Goal: Information Seeking & Learning: Learn about a topic

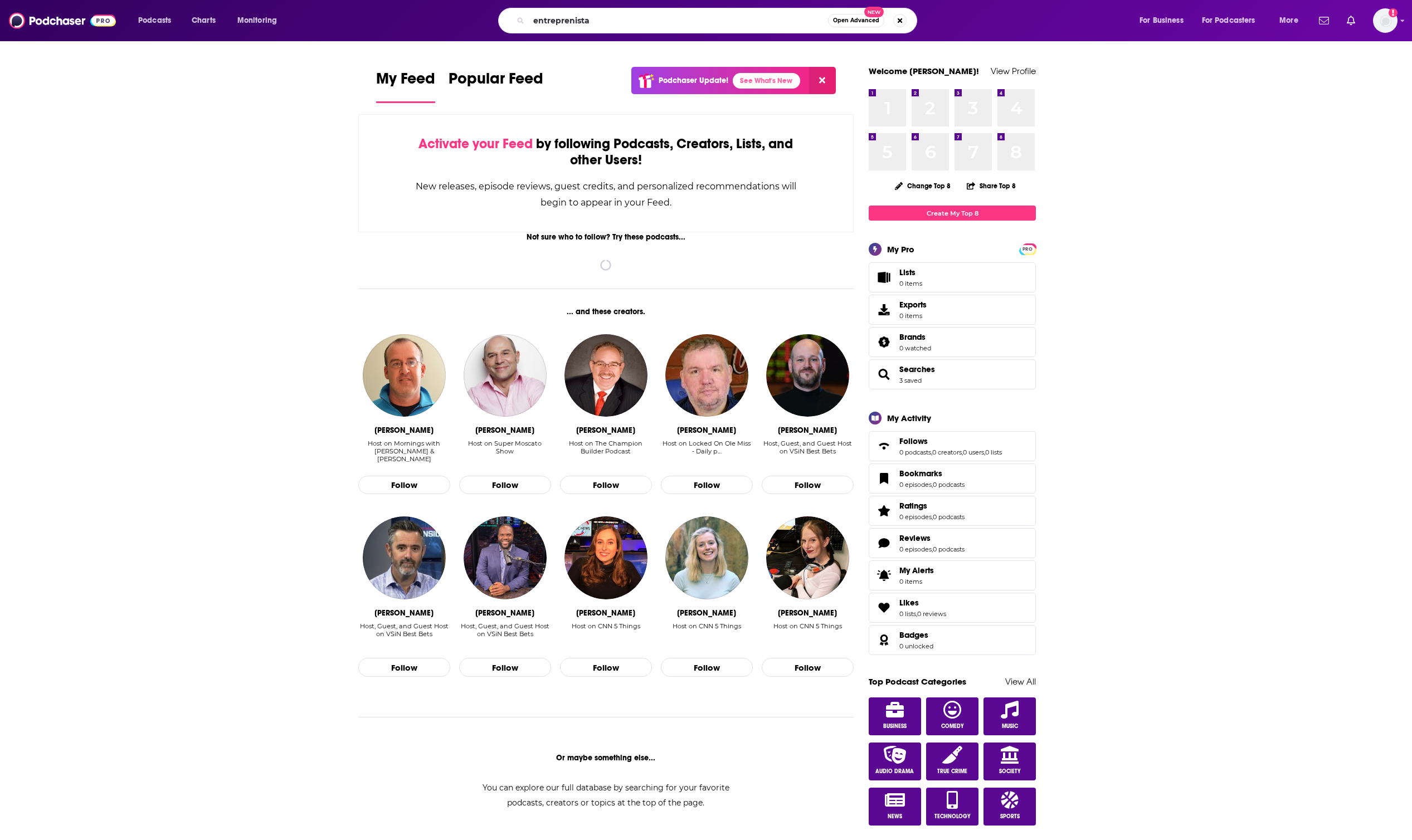
type input "entreprenista"
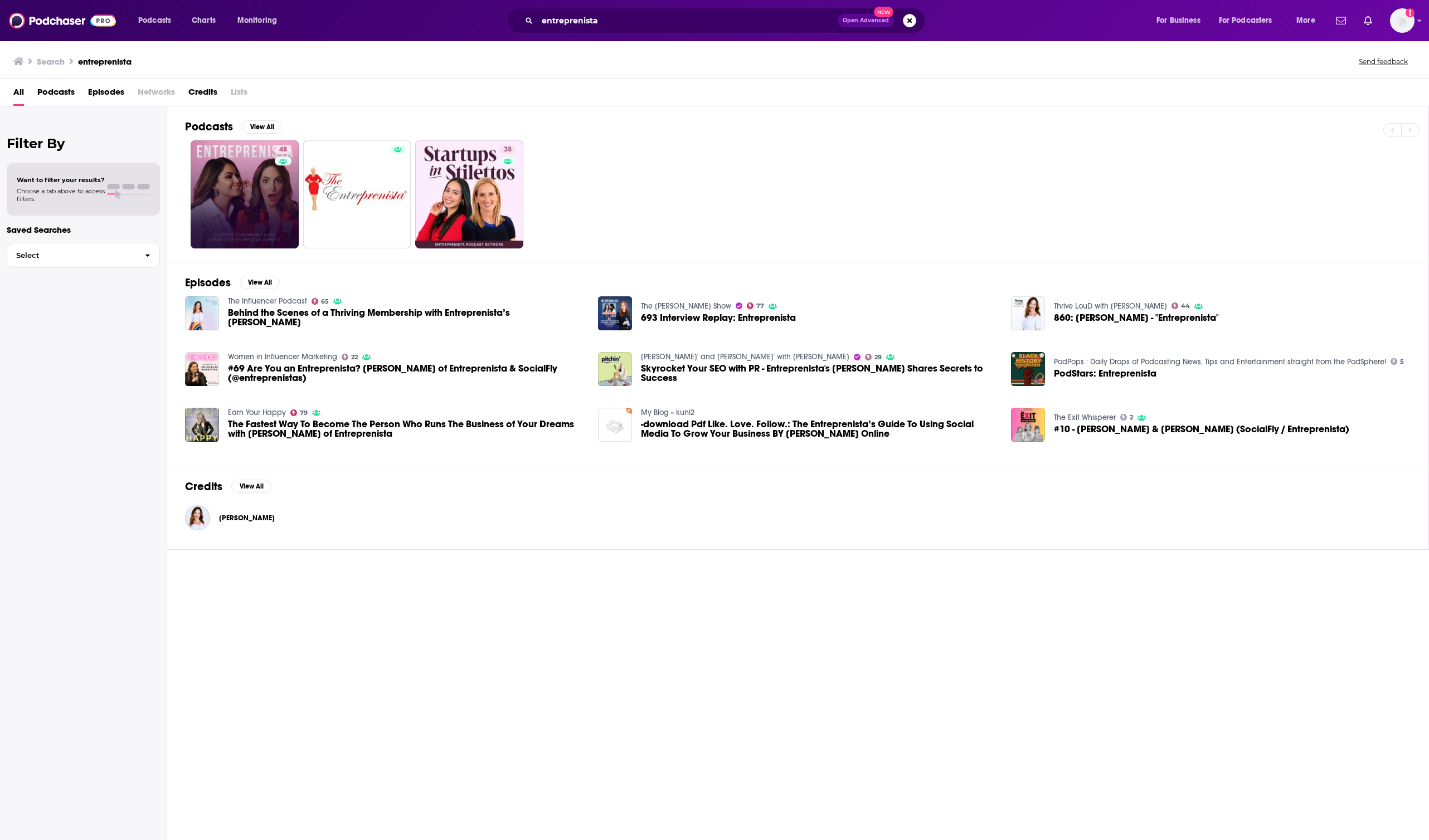
click at [214, 201] on link "48" at bounding box center [244, 194] width 108 height 108
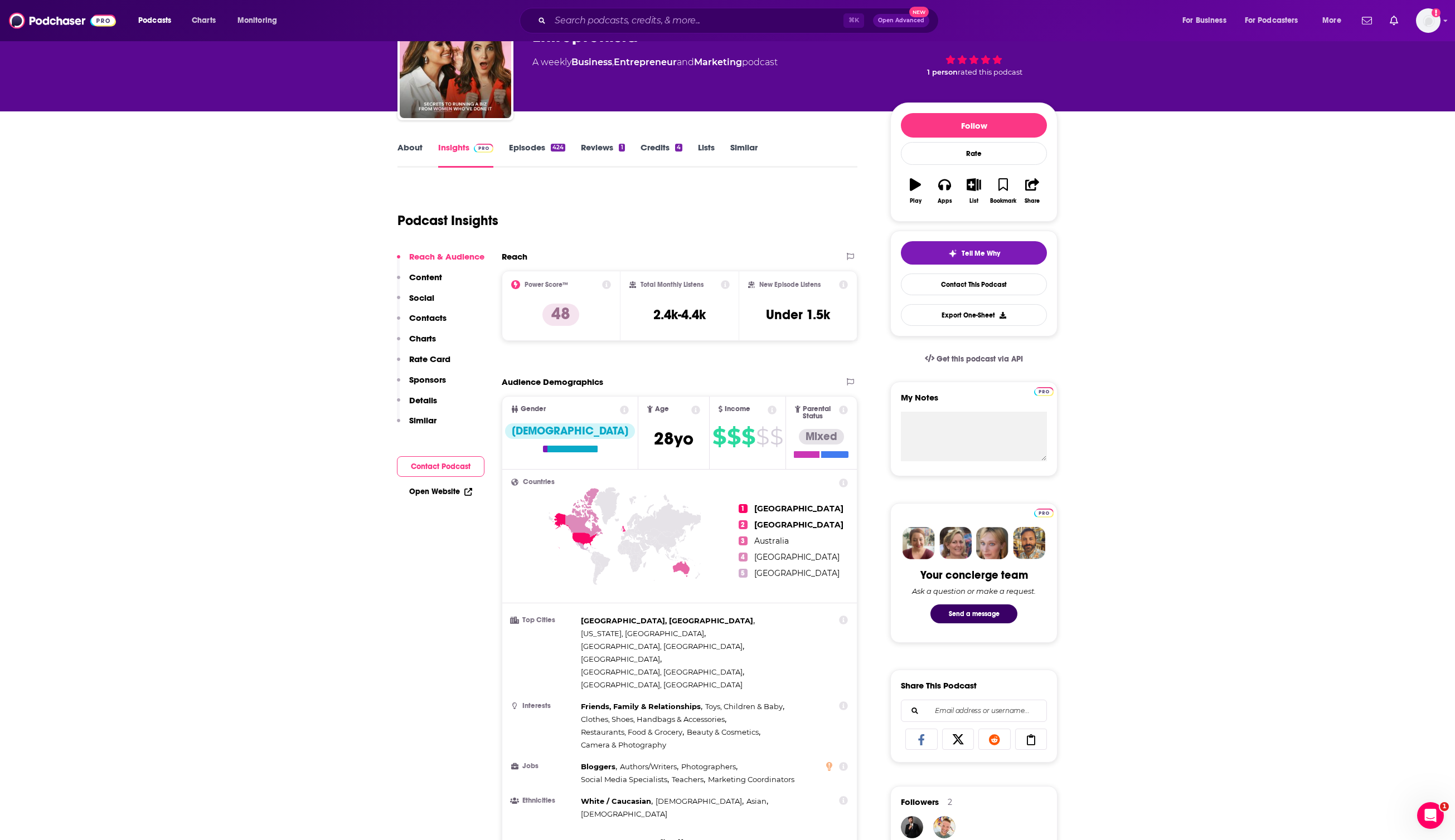
scroll to position [86, 0]
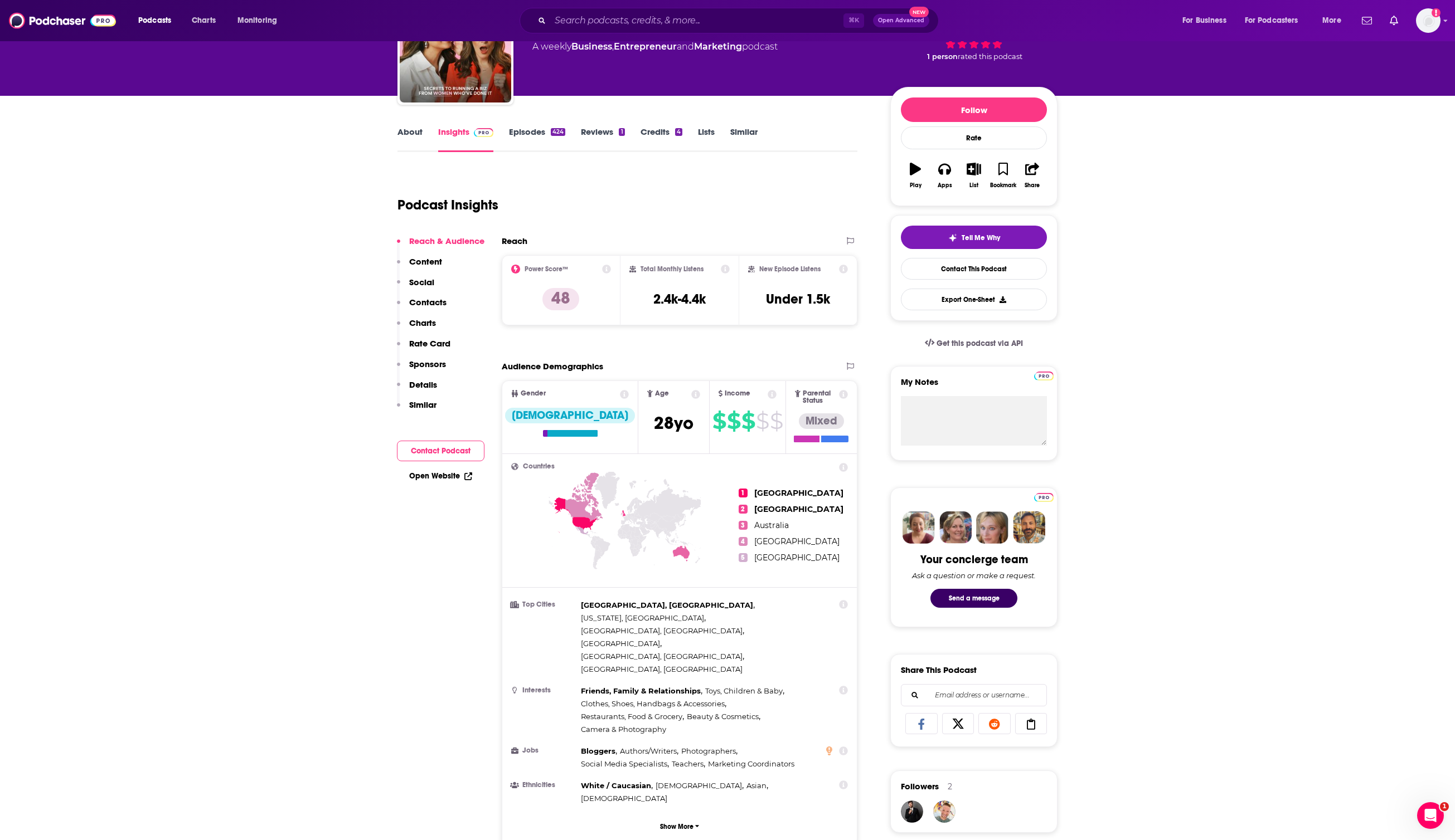
click at [522, 129] on link "Episodes 424" at bounding box center [537, 139] width 56 height 25
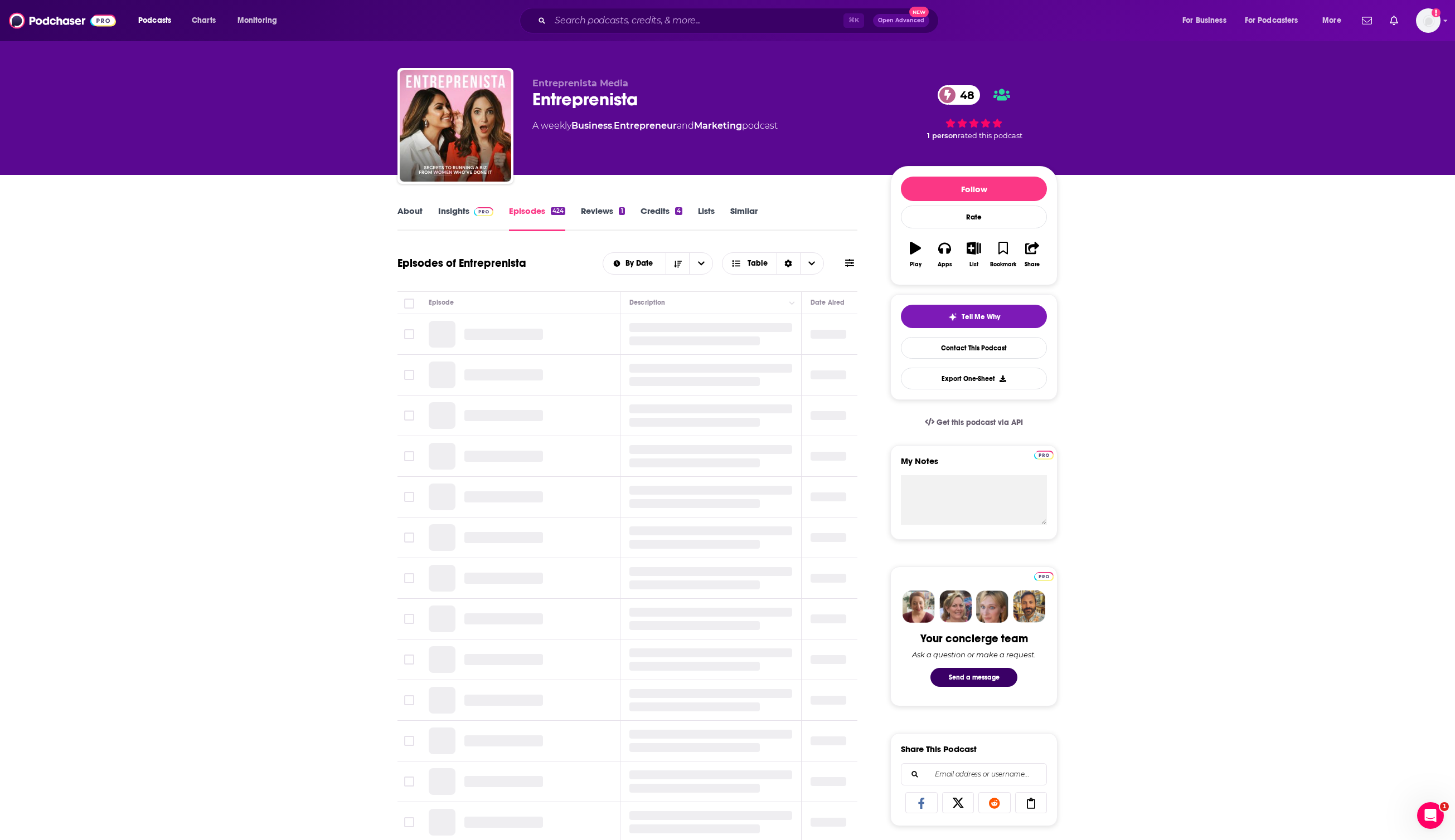
scroll to position [17, 0]
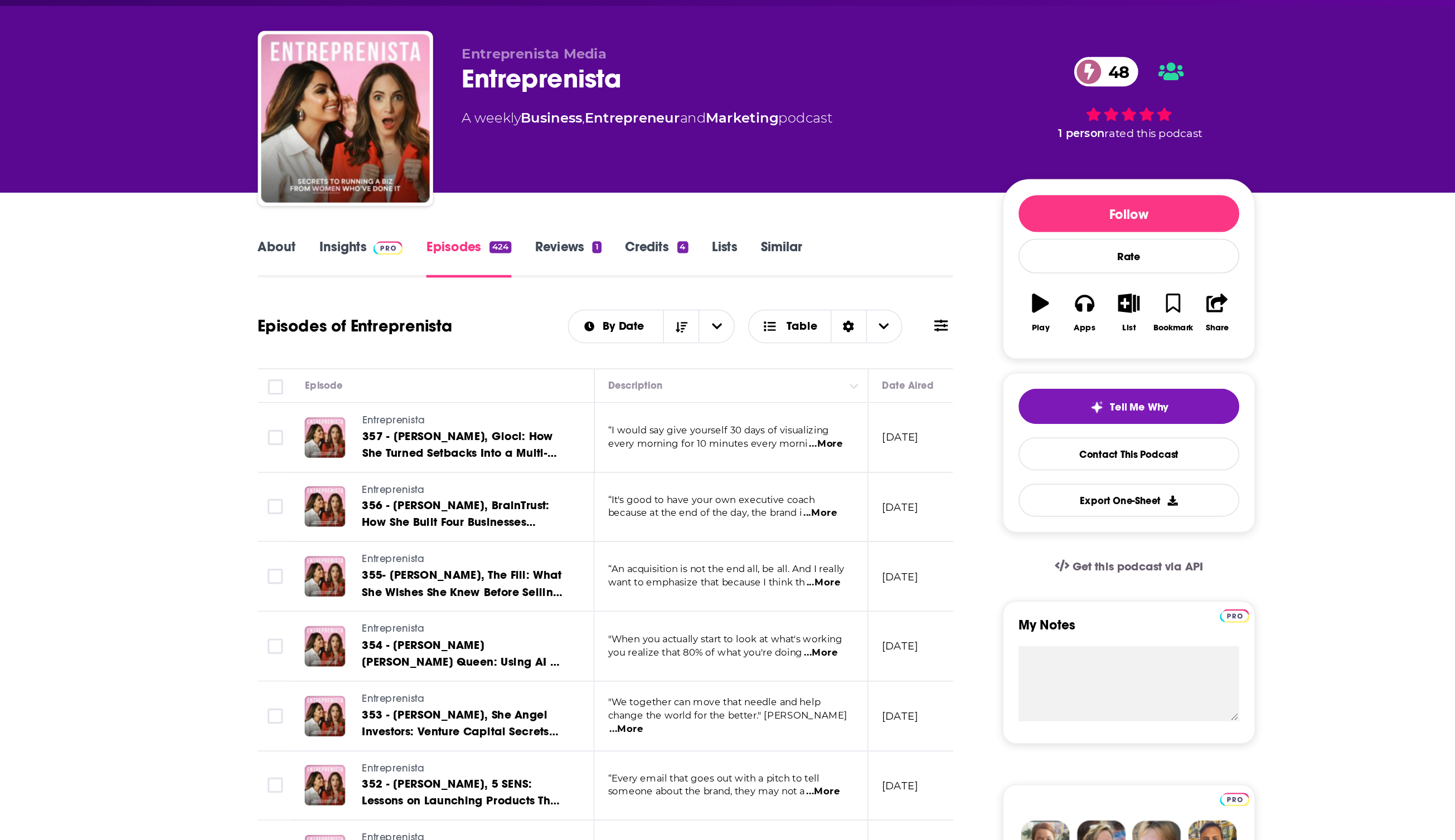
scroll to position [0, 0]
